Goal: Transaction & Acquisition: Download file/media

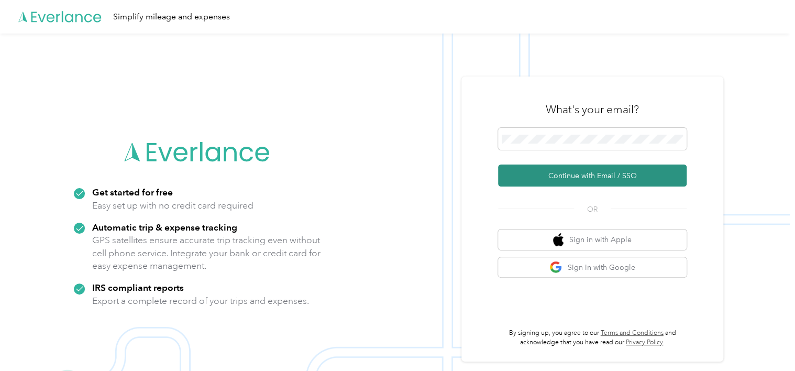
click at [594, 176] on button "Continue with Email / SSO" at bounding box center [592, 176] width 189 height 22
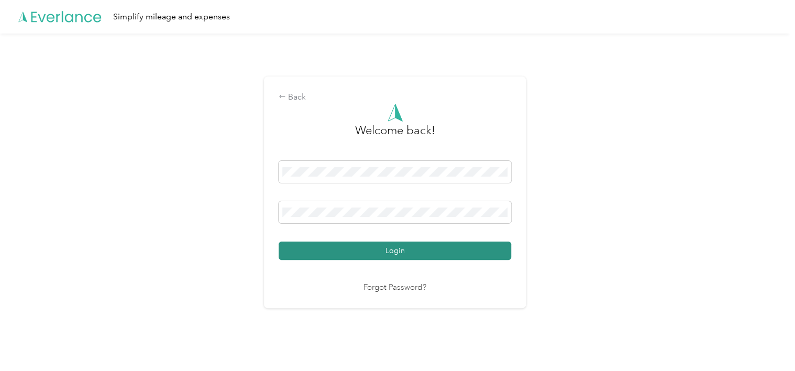
click at [419, 253] on button "Login" at bounding box center [395, 251] width 233 height 18
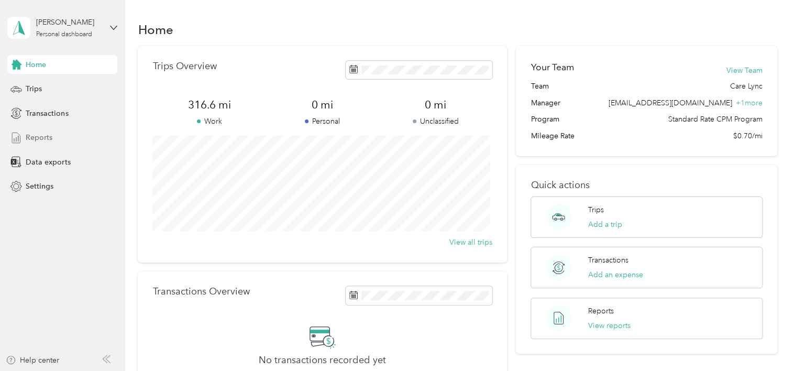
click at [26, 139] on span "Reports" at bounding box center [39, 137] width 27 height 11
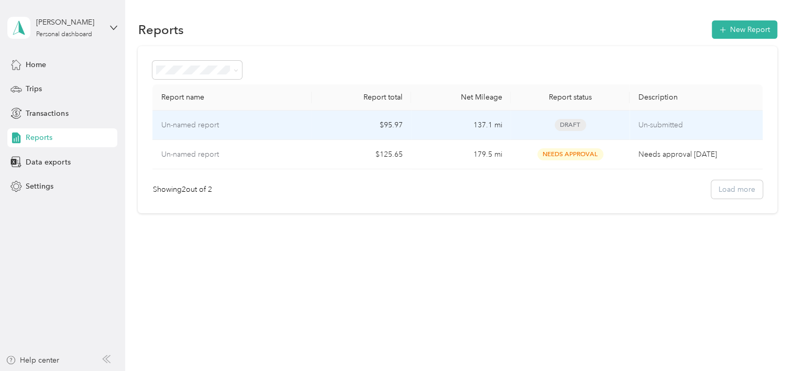
click at [431, 124] on td "137.1 mi" at bounding box center [461, 125] width 100 height 29
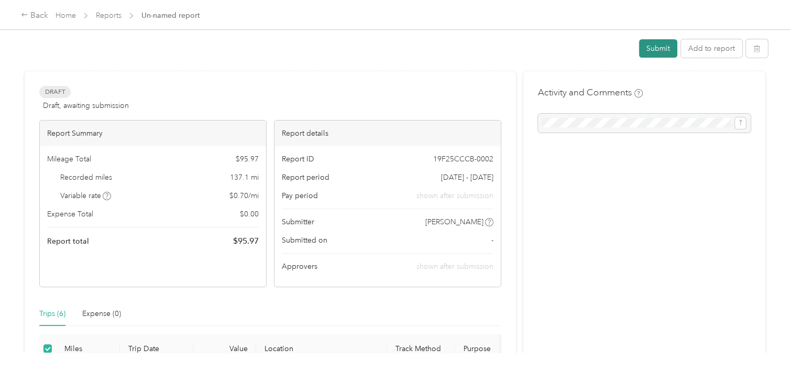
click at [650, 50] on button "Submit" at bounding box center [658, 48] width 38 height 18
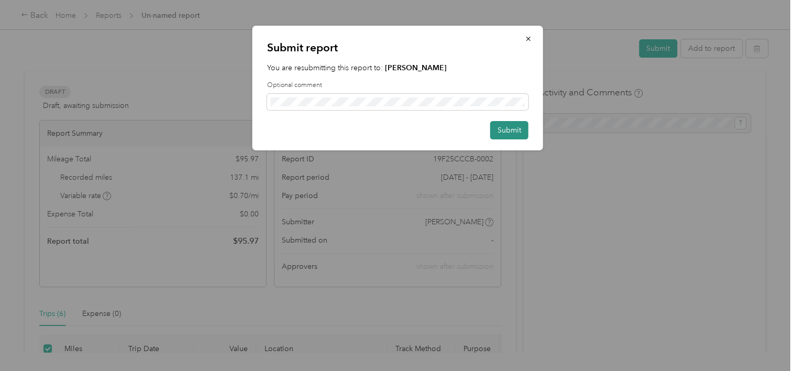
click at [516, 132] on button "Submit" at bounding box center [509, 130] width 38 height 18
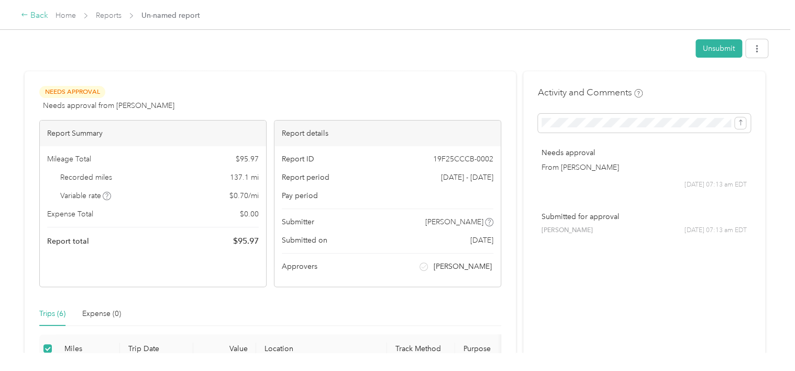
click at [35, 16] on div "Back" at bounding box center [34, 15] width 27 height 13
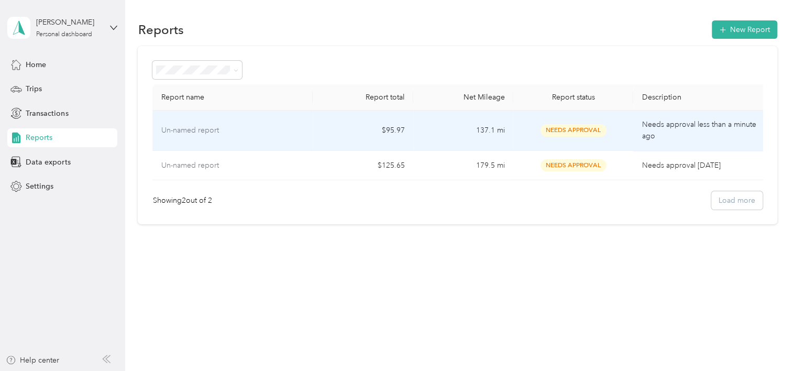
click at [288, 128] on div "Un-named report" at bounding box center [233, 131] width 144 height 12
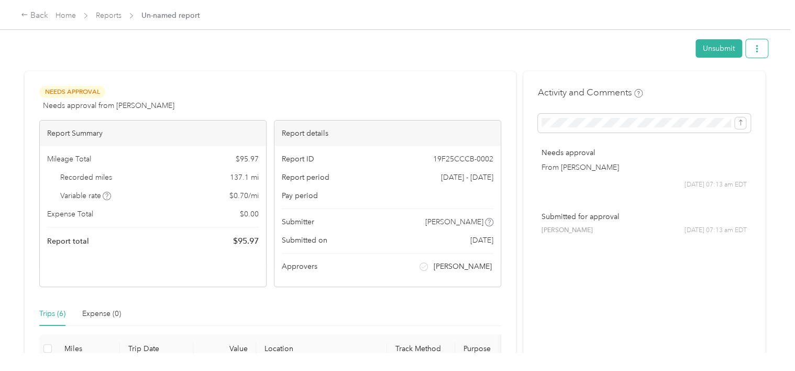
click at [759, 52] on button "button" at bounding box center [757, 48] width 22 height 18
click at [732, 88] on span "Download" at bounding box center [724, 86] width 35 height 11
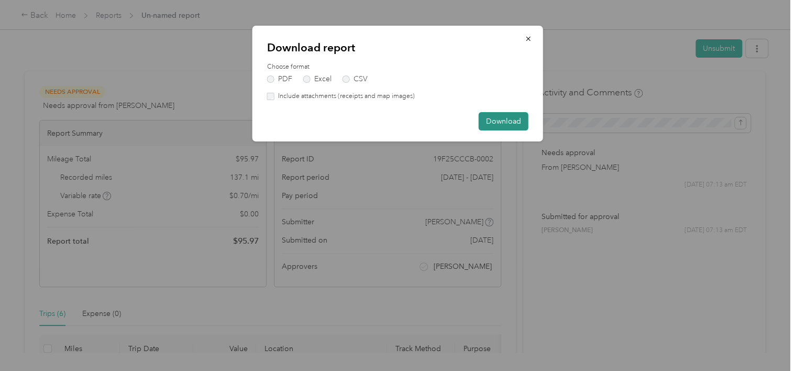
click at [491, 116] on button "Download" at bounding box center [504, 121] width 50 height 18
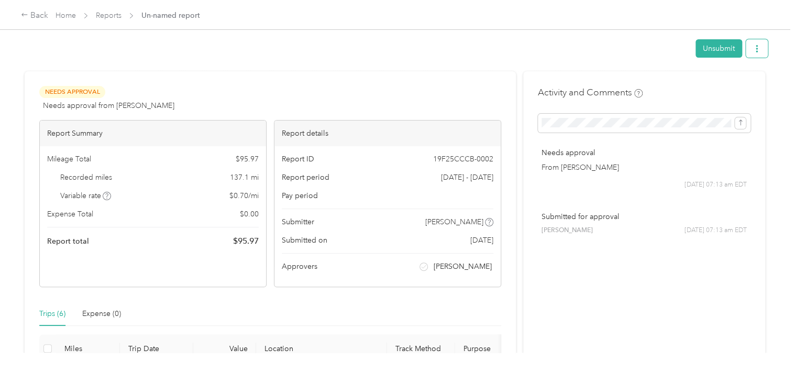
click at [755, 47] on icon "button" at bounding box center [757, 48] width 7 height 7
click at [721, 91] on span "Download" at bounding box center [724, 86] width 35 height 11
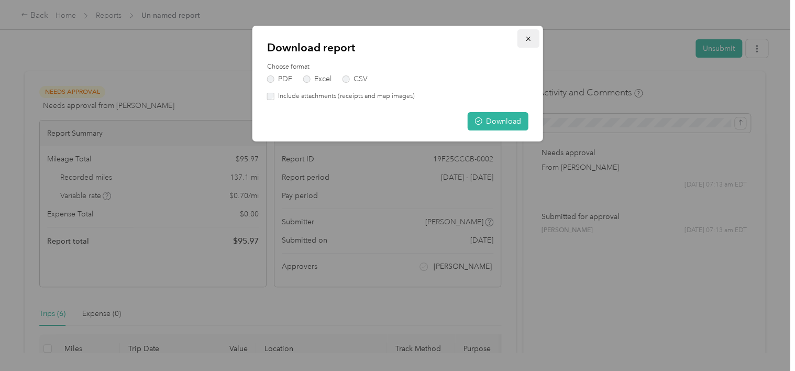
click at [528, 39] on icon "button" at bounding box center [528, 38] width 7 height 7
